Goal: Task Accomplishment & Management: Use online tool/utility

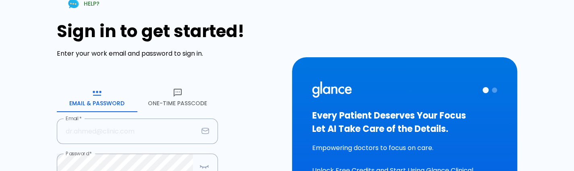
scroll to position [74, 0]
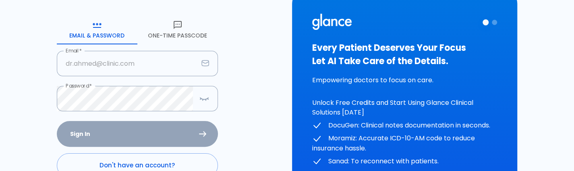
type input "[PERSON_NAME][EMAIL_ADDRESS][DOMAIN_NAME]"
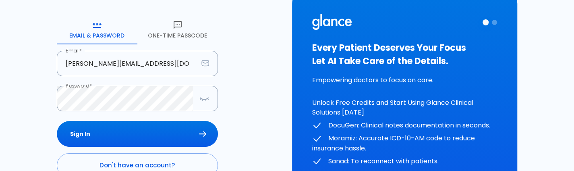
click at [123, 137] on div "Sign In Don't have an account? Forgot Password ?" at bounding box center [137, 167] width 161 height 93
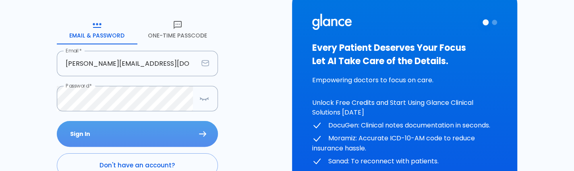
click at [123, 137] on button "Sign In" at bounding box center [137, 134] width 161 height 26
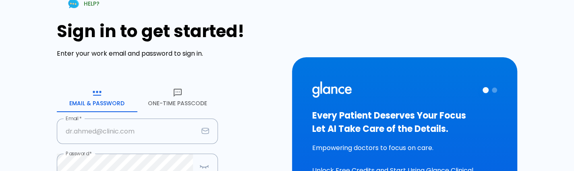
scroll to position [50, 0]
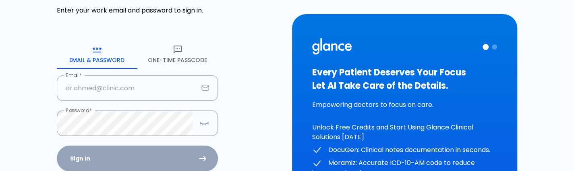
type input "[PERSON_NAME][EMAIL_ADDRESS][DOMAIN_NAME]"
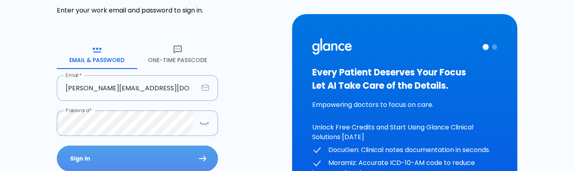
click at [105, 156] on button "Sign In" at bounding box center [137, 158] width 161 height 26
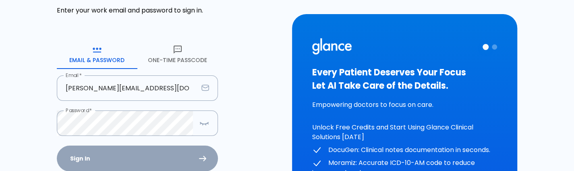
scroll to position [6, 0]
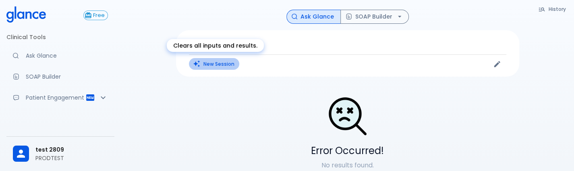
click at [205, 65] on button "New Session" at bounding box center [214, 64] width 50 height 12
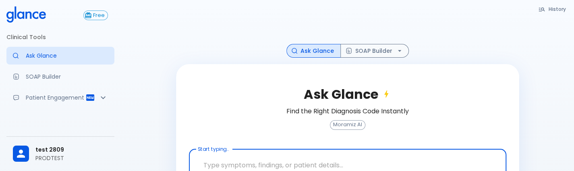
scroll to position [54, 0]
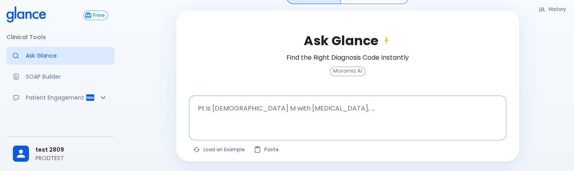
click at [265, 92] on div "Ask Glance Find the Right Diagnosis Code Instantly Moramiz AI" at bounding box center [347, 59] width 317 height 72
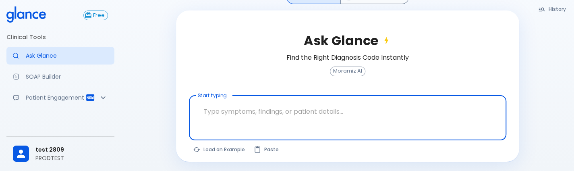
click at [250, 113] on textarea "Start typing..." at bounding box center [348, 111] width 306 height 25
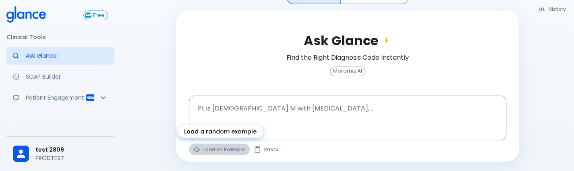
click at [220, 149] on button "Load an Example" at bounding box center [219, 149] width 61 height 12
type textarea "45F with DM2, right foot ulcer, fever, WBC 14K, ESR 80, wound purulent, XR neg …"
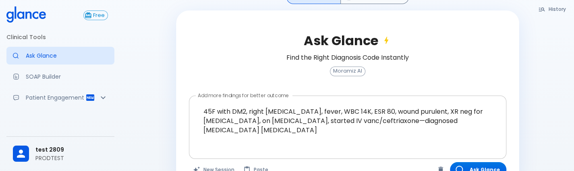
scroll to position [75, 0]
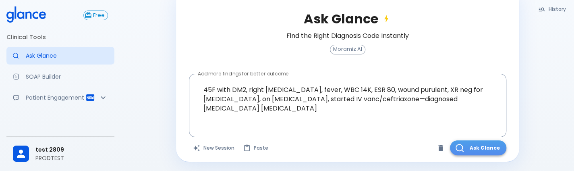
click at [481, 150] on button "Ask Glance" at bounding box center [478, 147] width 56 height 15
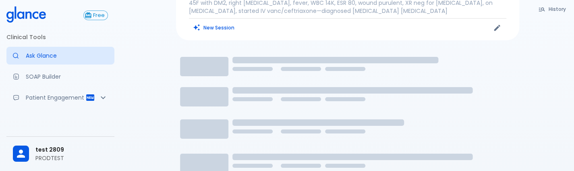
scroll to position [44, 0]
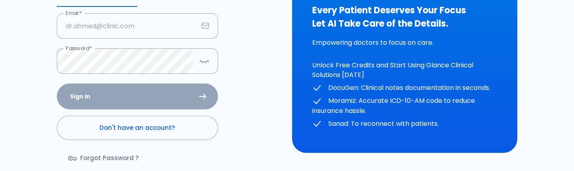
scroll to position [114, 0]
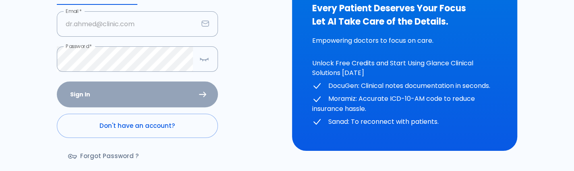
type input "[PERSON_NAME][EMAIL_ADDRESS][DOMAIN_NAME]"
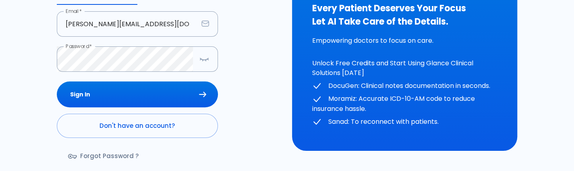
click at [160, 100] on div "Sign In Don't have an account? Forgot Password ?" at bounding box center [137, 127] width 161 height 93
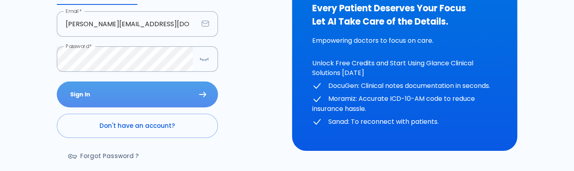
click at [160, 100] on button "Sign In" at bounding box center [137, 94] width 161 height 26
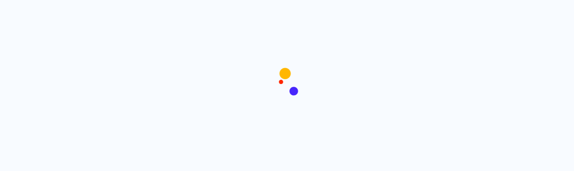
scroll to position [0, 0]
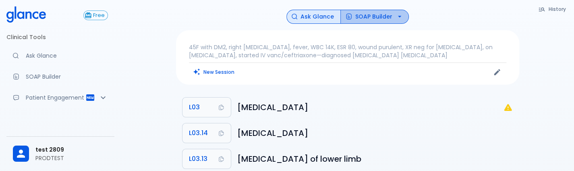
click at [368, 16] on button "SOAP Builder" at bounding box center [374, 17] width 68 height 14
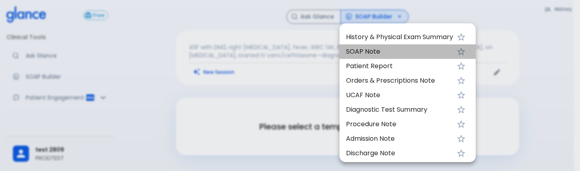
click at [373, 55] on span "SOAP Note" at bounding box center [399, 52] width 107 height 10
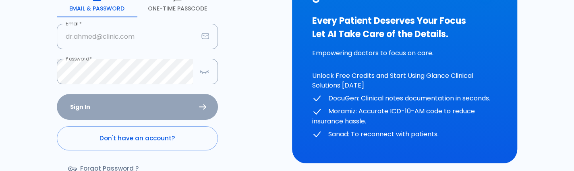
scroll to position [102, 0]
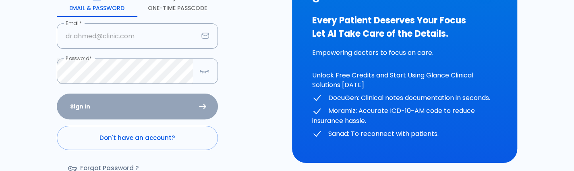
type input "[PERSON_NAME][EMAIL_ADDRESS][DOMAIN_NAME]"
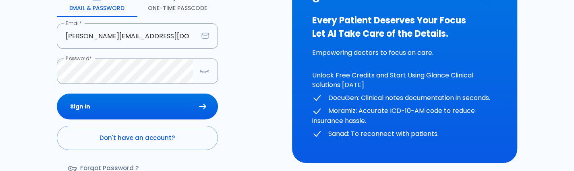
click at [157, 101] on div "Sign In Don't have an account? Forgot Password ?" at bounding box center [137, 139] width 161 height 93
click at [157, 101] on button "Sign In" at bounding box center [137, 106] width 161 height 26
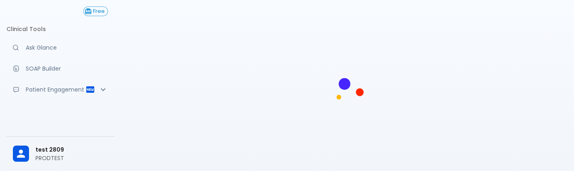
scroll to position [0, 0]
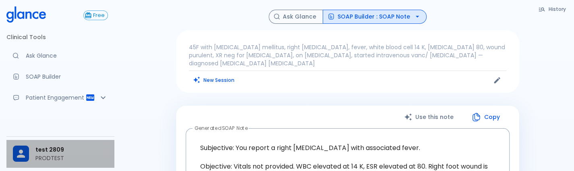
click at [45, 160] on p "PRODTEST" at bounding box center [71, 158] width 73 height 8
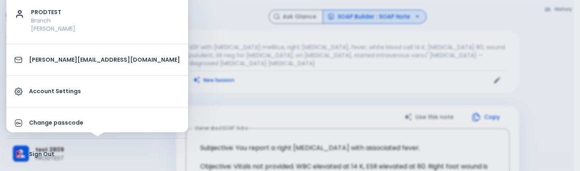
click at [268, 68] on div at bounding box center [290, 85] width 580 height 171
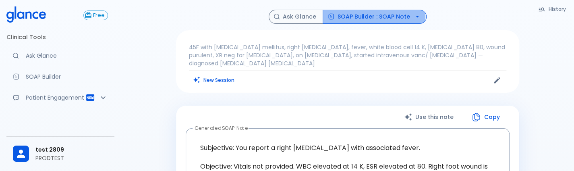
click at [365, 17] on button "SOAP Builder : SOAP Note" at bounding box center [375, 17] width 104 height 14
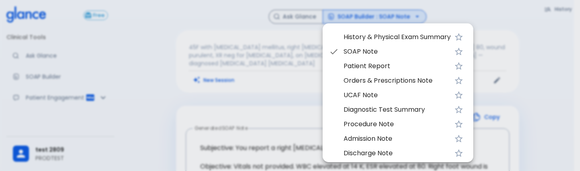
click at [348, 92] on span "UCAF Note" at bounding box center [397, 95] width 107 height 10
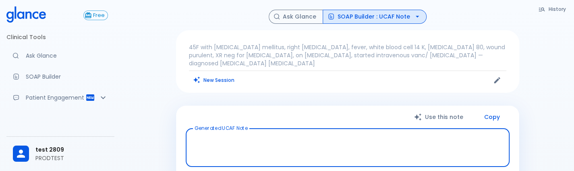
type textarea "Chief Complaint: Right foot ulcer with fever. History of Presenting Illness: Yo…"
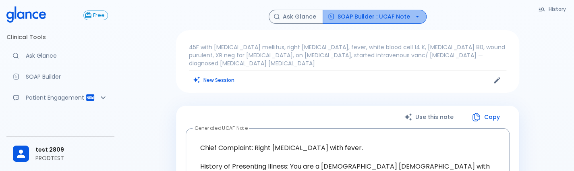
click at [395, 19] on button "SOAP Builder : UCAF Note" at bounding box center [375, 17] width 104 height 14
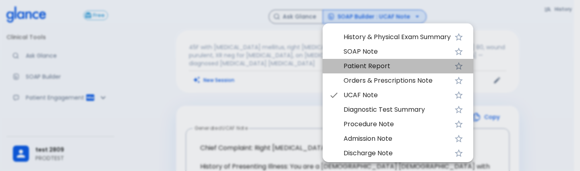
click at [406, 65] on span "Patient Report" at bounding box center [397, 66] width 107 height 10
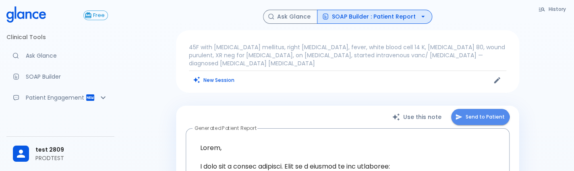
click at [472, 118] on button "Send to Patient" at bounding box center [480, 117] width 58 height 17
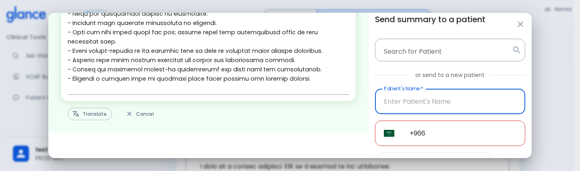
scroll to position [53, 0]
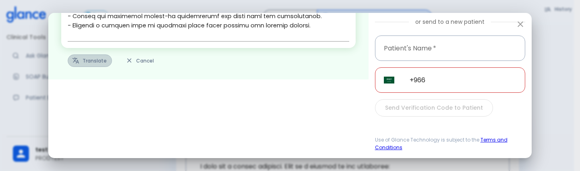
click at [73, 58] on icon "button" at bounding box center [76, 61] width 7 height 6
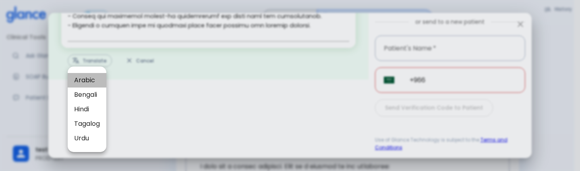
click at [83, 87] on li "Arabic" at bounding box center [87, 80] width 39 height 15
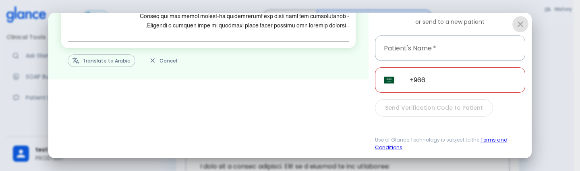
click at [518, 29] on button "button" at bounding box center [520, 24] width 16 height 16
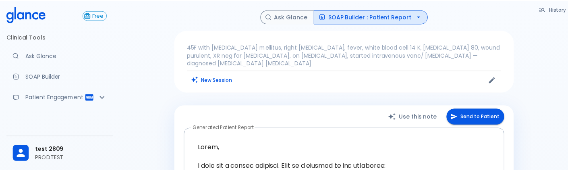
scroll to position [320, 0]
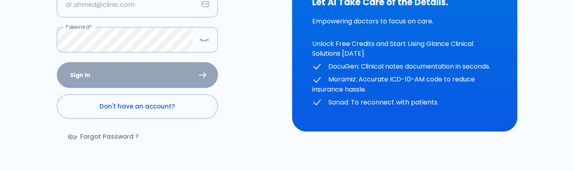
scroll to position [135, 0]
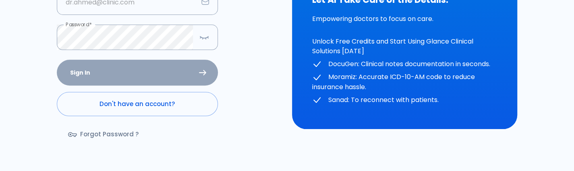
type input "[PERSON_NAME][EMAIL_ADDRESS][DOMAIN_NAME]"
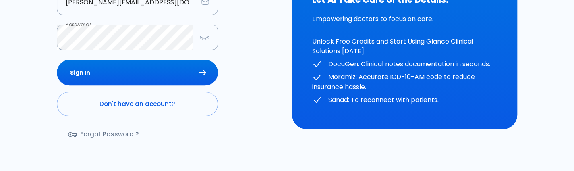
click at [142, 70] on div "Sign In Don't have an account? Forgot Password ?" at bounding box center [137, 106] width 161 height 93
click at [142, 70] on button "Sign In" at bounding box center [137, 73] width 161 height 26
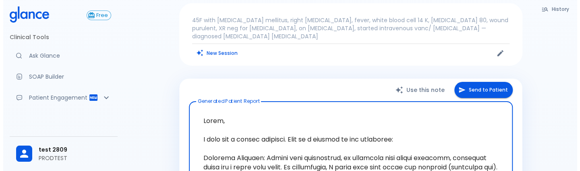
scroll to position [27, 0]
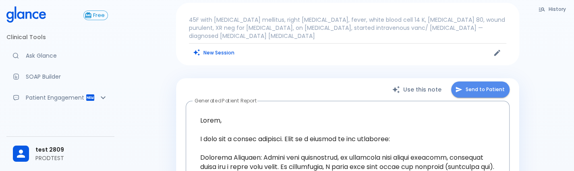
click at [482, 84] on button "Send to Patient" at bounding box center [480, 89] width 58 height 17
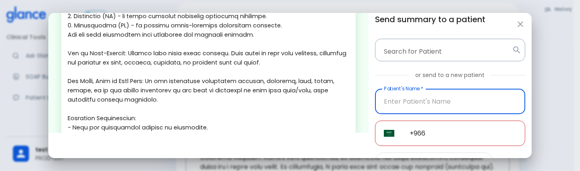
scroll to position [320, 0]
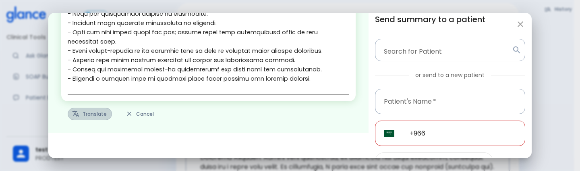
click at [97, 112] on button "Translate" at bounding box center [90, 114] width 44 height 12
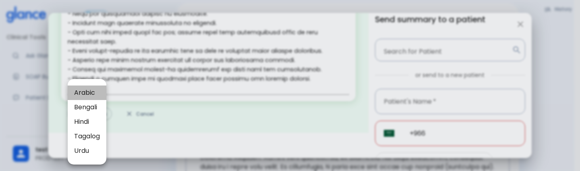
click at [94, 91] on span "Arabic" at bounding box center [87, 93] width 26 height 10
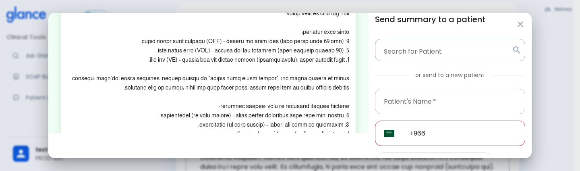
scroll to position [79, 0]
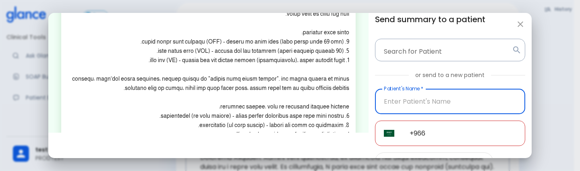
click at [401, 113] on input "Patient's Name   *" at bounding box center [450, 101] width 150 height 25
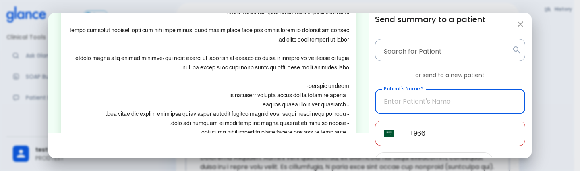
scroll to position [274, 0]
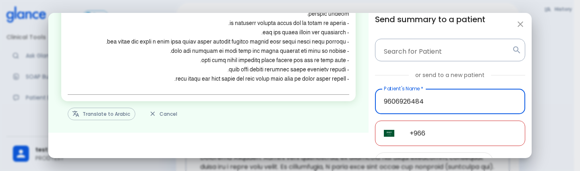
type input "9606926484"
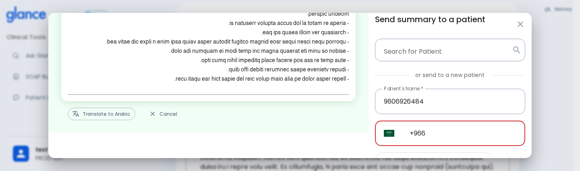
click at [459, 138] on input "+966" at bounding box center [463, 132] width 124 height 25
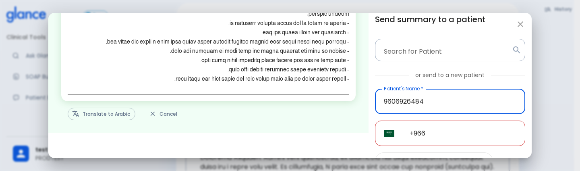
click at [465, 95] on input "9606926484" at bounding box center [450, 101] width 150 height 25
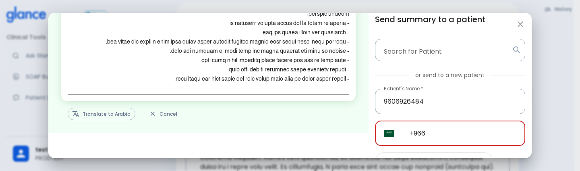
click at [439, 131] on input "+966" at bounding box center [463, 132] width 124 height 25
paste input "96069 26484"
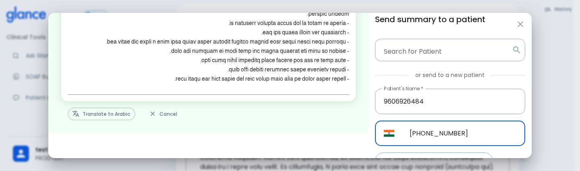
scroll to position [53, 0]
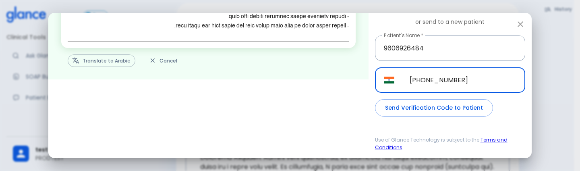
type input "+91 96069 26484"
click at [425, 115] on button "Send Verification Code to Patient" at bounding box center [434, 107] width 118 height 17
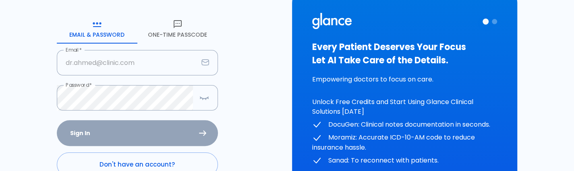
scroll to position [75, 0]
type input "[PERSON_NAME][EMAIL_ADDRESS][DOMAIN_NAME]"
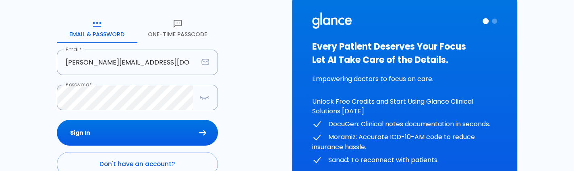
click at [119, 136] on div "Sign In Don't have an account? Forgot Password ?" at bounding box center [137, 166] width 161 height 93
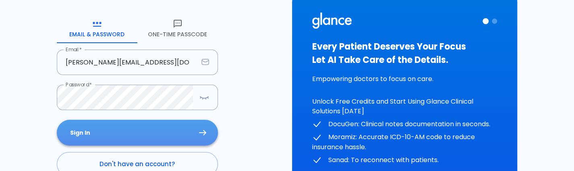
click at [85, 134] on button "Sign In" at bounding box center [137, 133] width 161 height 26
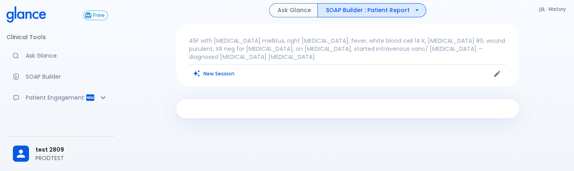
scroll to position [0, 0]
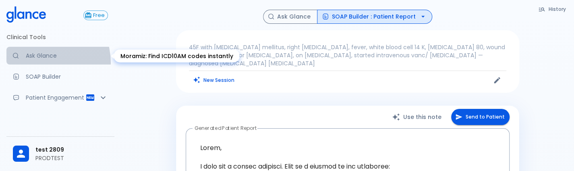
click at [38, 62] on link "Ask Glance" at bounding box center [60, 56] width 108 height 18
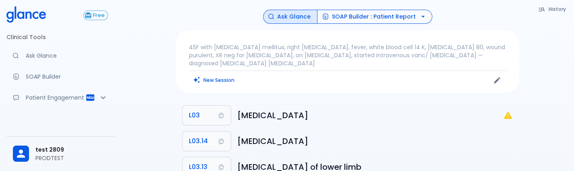
click at [380, 11] on button "SOAP Builder : Patient Report" at bounding box center [374, 17] width 115 height 14
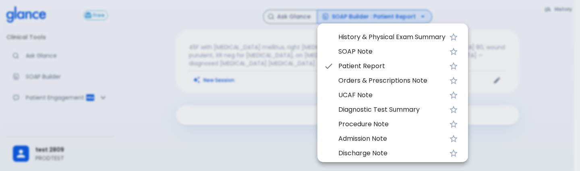
click at [237, 117] on div at bounding box center [290, 85] width 580 height 171
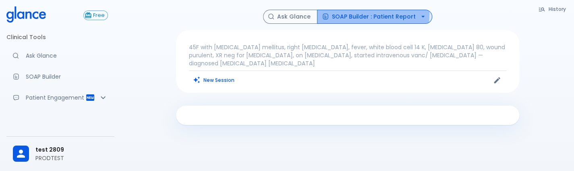
click at [357, 13] on button "SOAP Builder : Patient Report" at bounding box center [374, 17] width 115 height 14
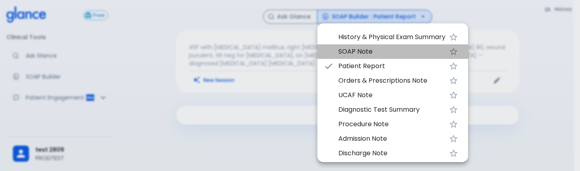
click at [352, 48] on span "SOAP Note" at bounding box center [391, 52] width 107 height 10
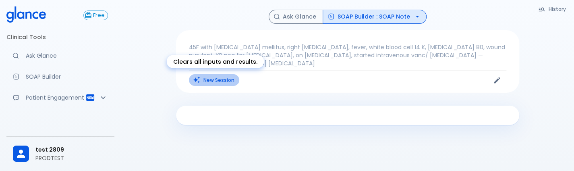
click at [207, 83] on button "New Session" at bounding box center [214, 80] width 50 height 12
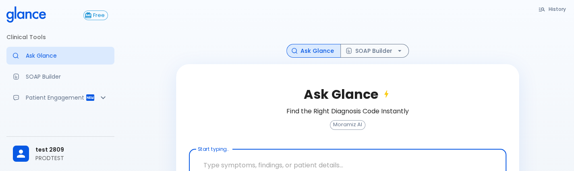
scroll to position [54, 0]
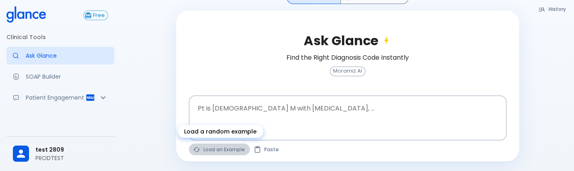
click at [209, 147] on button "Load an Example" at bounding box center [219, 149] width 61 height 12
type textarea "30F, weight loss, palpitations, heat intolerance, HR 121, goiter, TSH undetecta…"
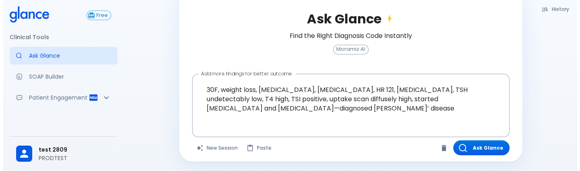
scroll to position [0, 0]
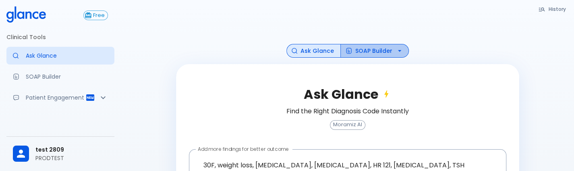
click at [371, 55] on button "SOAP Builder" at bounding box center [374, 51] width 68 height 14
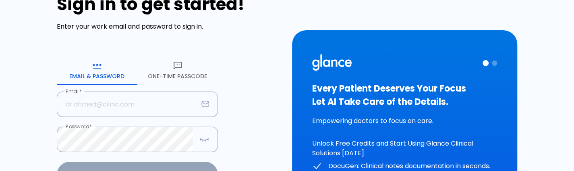
scroll to position [34, 0]
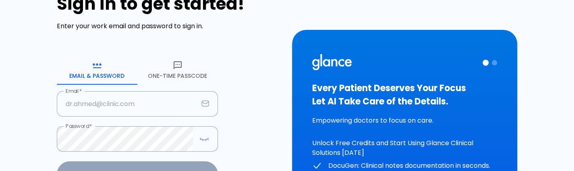
type input "[PERSON_NAME][EMAIL_ADDRESS][DOMAIN_NAME]"
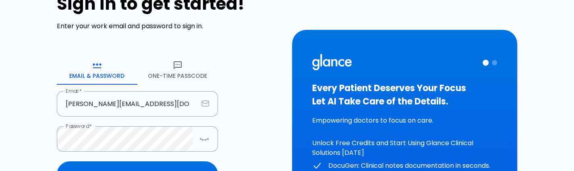
click at [274, 157] on div "Sign in to get started! Enter your work email and password to sign in. Email & …" at bounding box center [170, 124] width 226 height 260
